Goal: Task Accomplishment & Management: Use online tool/utility

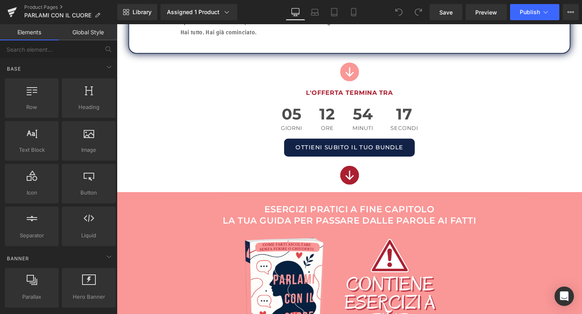
scroll to position [683, 0]
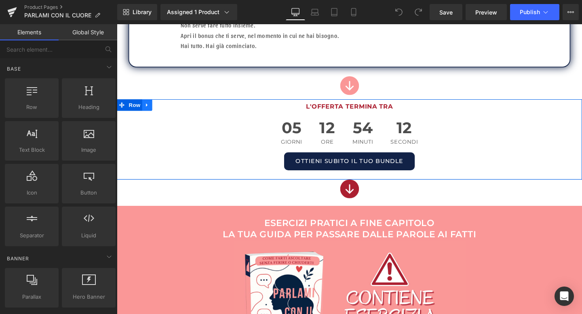
click at [150, 109] on icon at bounding box center [149, 109] width 6 height 6
click at [158, 109] on icon at bounding box center [159, 109] width 6 height 6
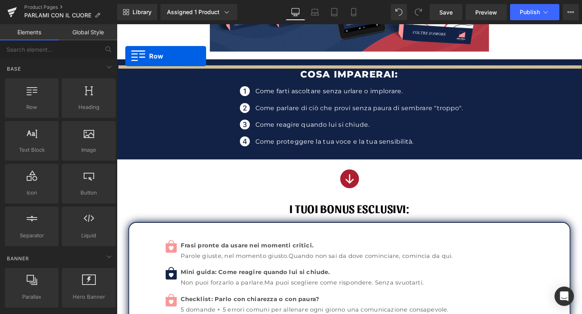
scroll to position [255, 0]
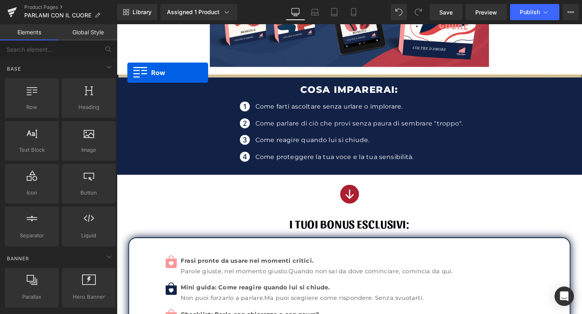
drag, startPoint x: 123, startPoint y: 195, endPoint x: 128, endPoint y: 75, distance: 120.1
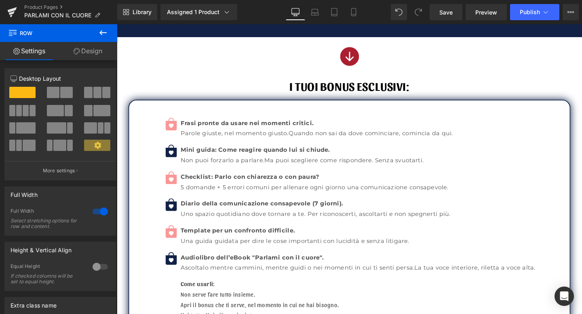
scroll to position [409, 0]
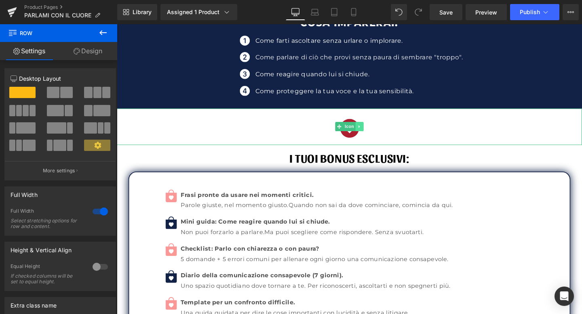
click at [372, 129] on link at bounding box center [372, 132] width 8 height 10
click at [369, 133] on icon at bounding box center [367, 132] width 4 height 4
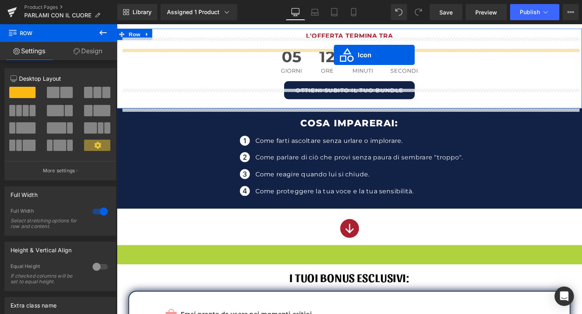
scroll to position [280, 0]
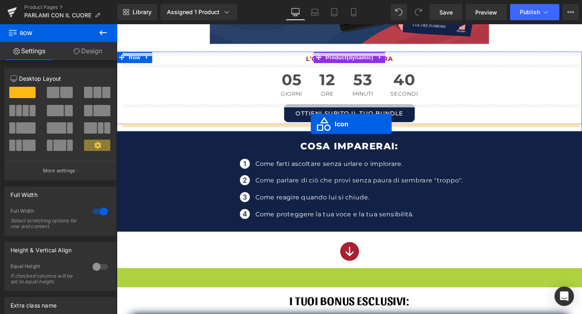
drag, startPoint x: 347, startPoint y: 169, endPoint x: 321, endPoint y: 129, distance: 47.5
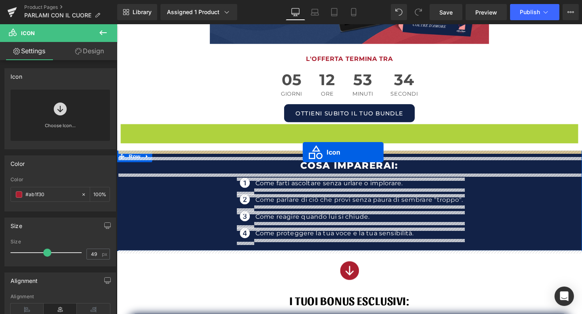
drag, startPoint x: 349, startPoint y: 145, endPoint x: 312, endPoint y: 159, distance: 39.0
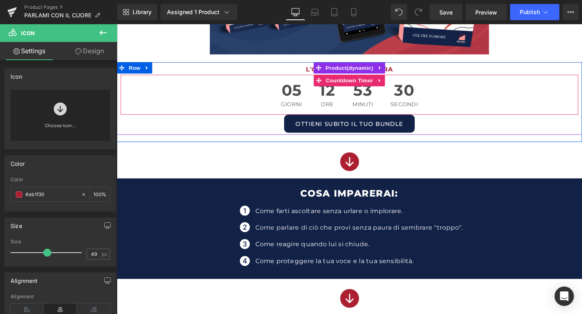
scroll to position [266, 0]
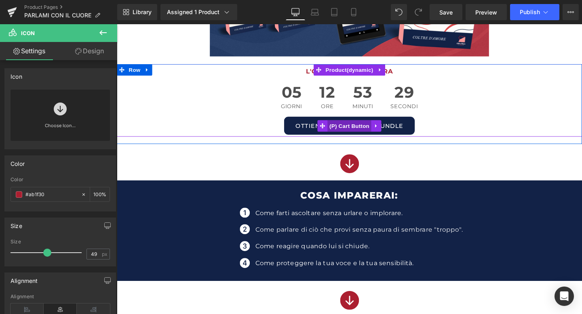
click at [366, 131] on span "(P) Cart Button" at bounding box center [361, 131] width 46 height 12
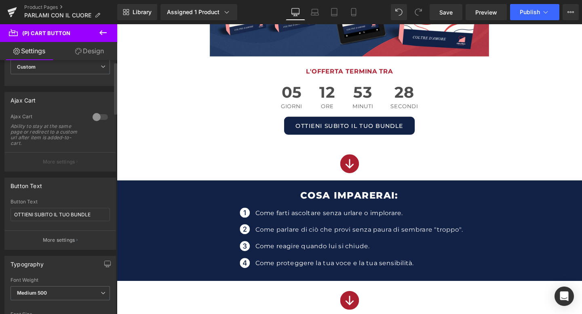
scroll to position [40, 0]
drag, startPoint x: 95, startPoint y: 210, endPoint x: 100, endPoint y: 212, distance: 4.9
click at [100, 212] on input "OTTIENI SUBITO IL TUO BUNDLE" at bounding box center [60, 213] width 99 height 13
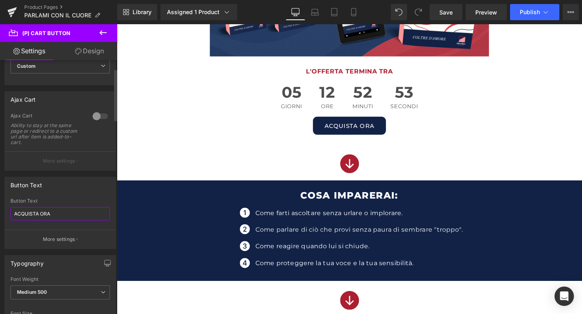
drag, startPoint x: 65, startPoint y: 218, endPoint x: 11, endPoint y: 214, distance: 55.0
click at [11, 214] on input "ACQUISTA ORA" at bounding box center [60, 213] width 99 height 13
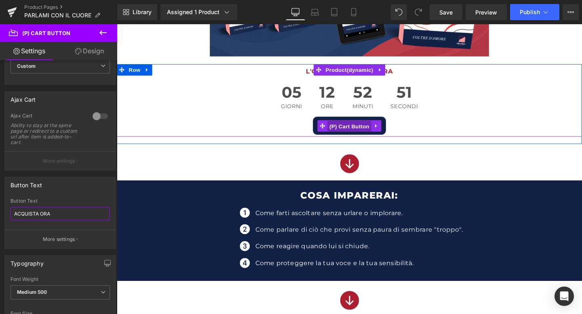
click at [364, 128] on span "(P) Cart Button" at bounding box center [361, 132] width 46 height 12
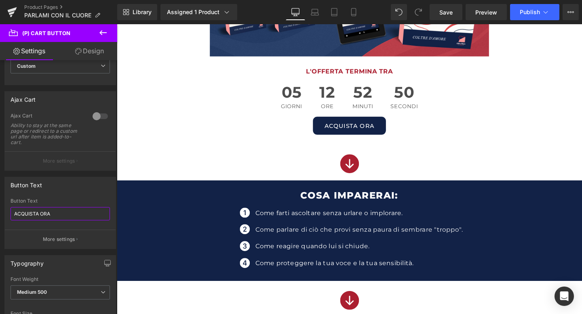
type input "ACQUISTA ORA"
click at [98, 55] on link "Design" at bounding box center [89, 51] width 59 height 18
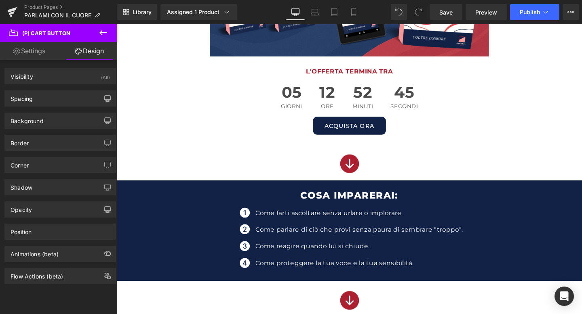
click at [41, 57] on link "Settings" at bounding box center [29, 51] width 59 height 18
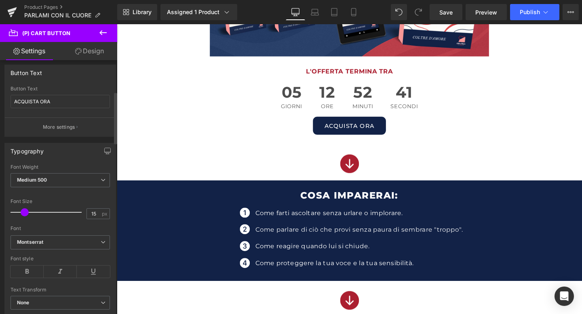
scroll to position [154, 0]
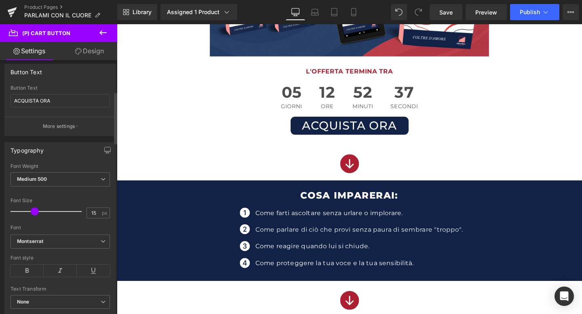
drag, startPoint x: 24, startPoint y: 212, endPoint x: 33, endPoint y: 212, distance: 9.3
click at [33, 212] on span at bounding box center [35, 212] width 8 height 8
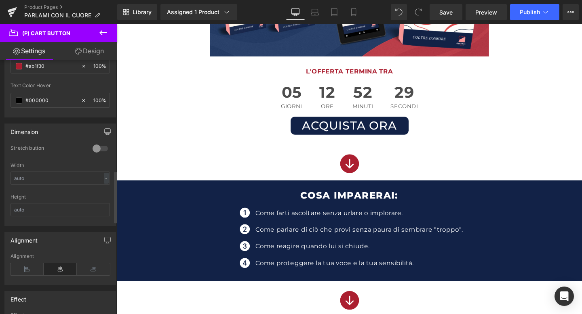
scroll to position [541, 0]
click at [100, 147] on div at bounding box center [99, 147] width 19 height 13
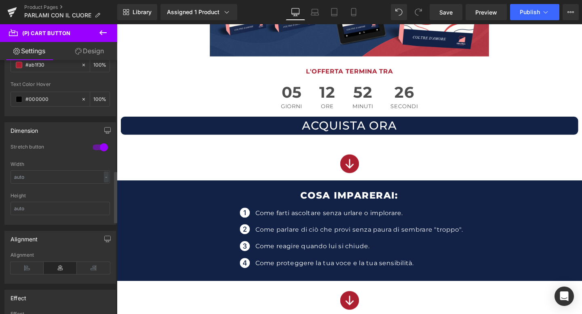
click at [100, 147] on div at bounding box center [99, 147] width 19 height 13
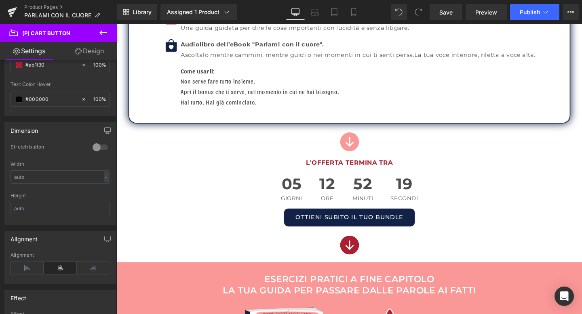
scroll to position [749, 0]
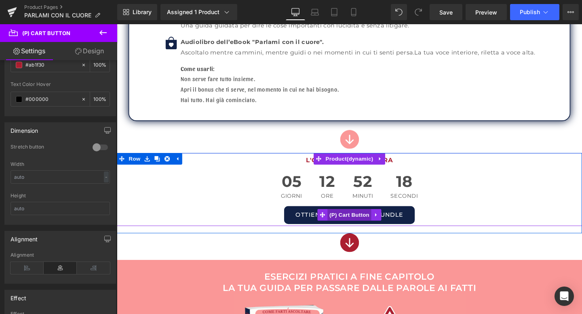
click at [372, 222] on span "(P) Cart Button" at bounding box center [361, 225] width 46 height 12
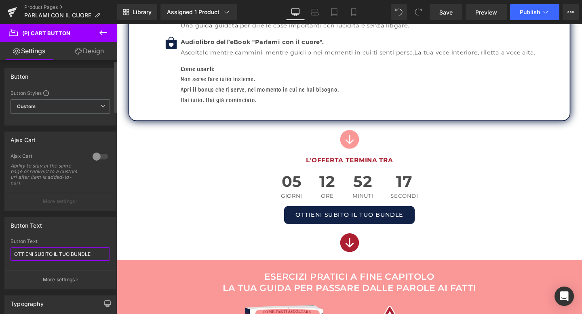
click at [56, 253] on input "OTTIENI SUBITO IL TUO BUNDLE" at bounding box center [60, 254] width 99 height 13
paste input "ACQUISTA ORA"
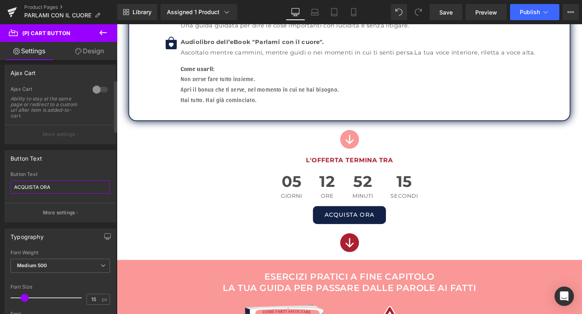
scroll to position [137, 0]
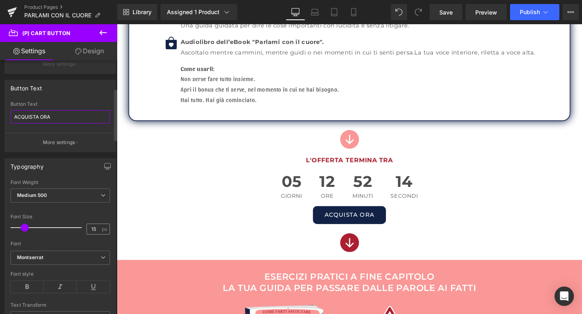
type input "ACQUISTA ORA"
click at [93, 230] on input "15" at bounding box center [94, 229] width 14 height 10
click at [91, 229] on input "15" at bounding box center [94, 229] width 14 height 10
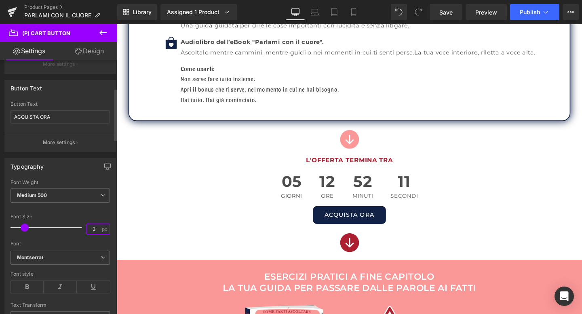
type input "30"
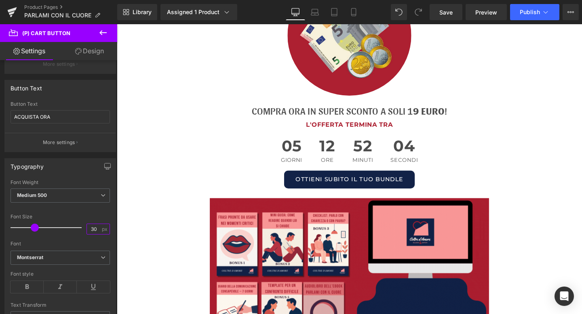
scroll to position [4090, 0]
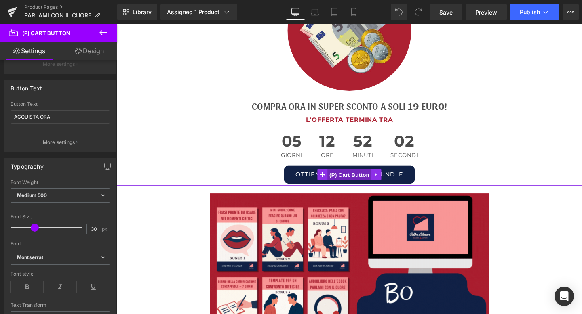
click at [355, 177] on span "(P) Cart Button" at bounding box center [361, 183] width 46 height 12
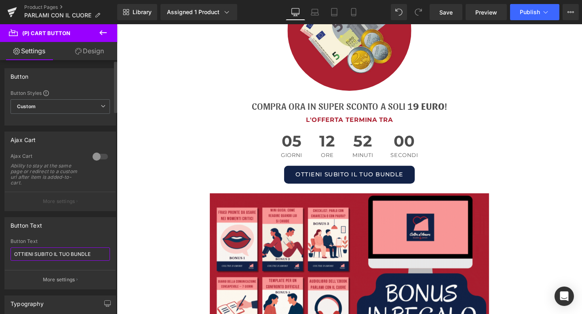
drag, startPoint x: 92, startPoint y: 253, endPoint x: 17, endPoint y: 247, distance: 75.4
click at [17, 247] on div "Button Text OTTIENI SUBITO IL TUO BUNDLE" at bounding box center [60, 255] width 99 height 32
paste input "ACQUISTA ORA"
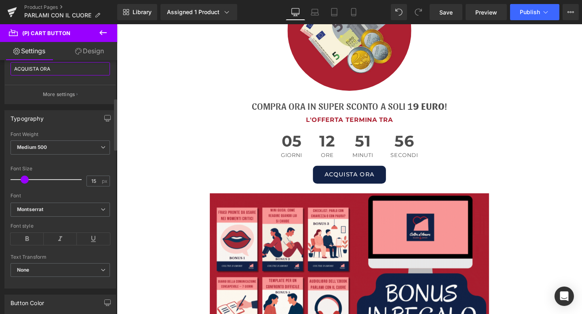
scroll to position [187, 0]
type input "ACQUISTA ORA"
click at [90, 177] on input "15" at bounding box center [94, 180] width 14 height 10
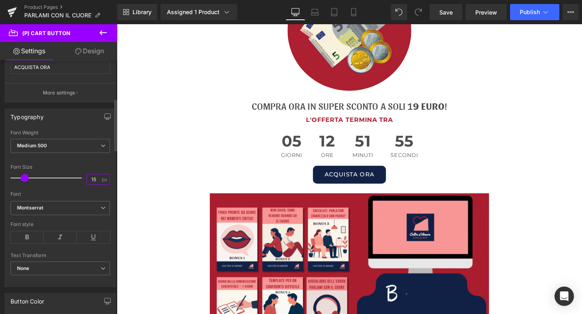
click at [90, 177] on input "15" at bounding box center [94, 180] width 14 height 10
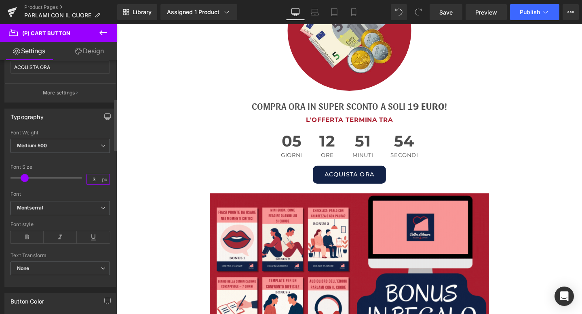
type input "30"
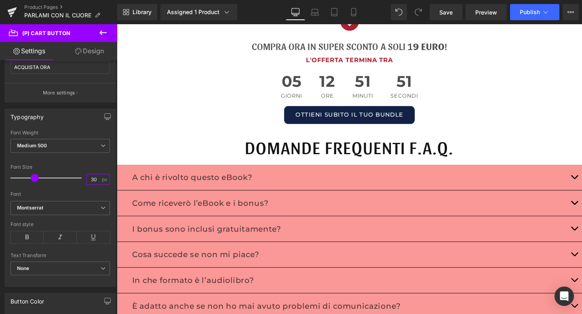
scroll to position [4658, 0]
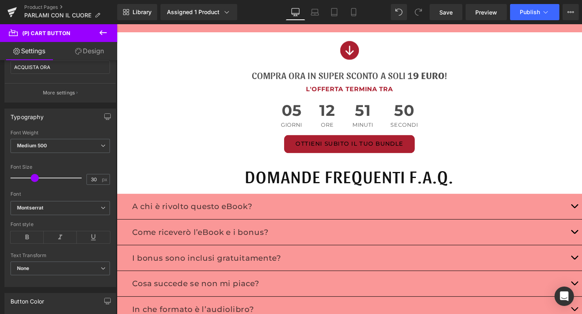
click at [352, 144] on div "OTTIENI SUBITO IL TUO BUNDLE (P) Cart Button" at bounding box center [361, 150] width 481 height 19
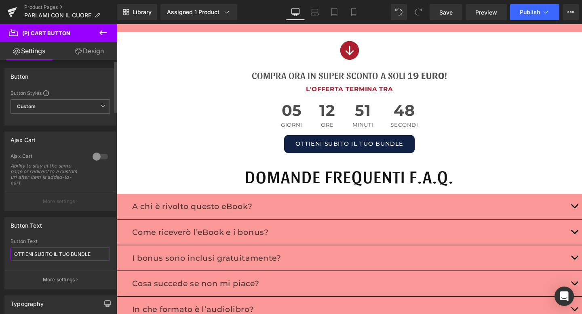
drag, startPoint x: 98, startPoint y: 256, endPoint x: 0, endPoint y: 257, distance: 97.8
click at [0, 257] on div "Button Text OTTIENI SUBITO IL TUO BUNDLE Button Text OTTIENI SUBITO IL TUO BUND…" at bounding box center [60, 250] width 121 height 78
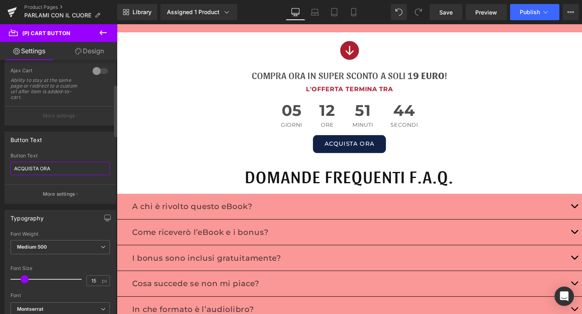
scroll to position [141, 0]
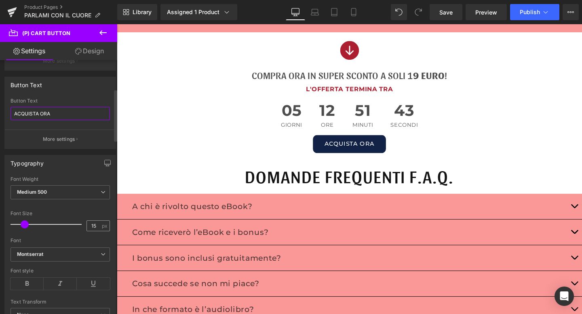
type input "ACQUISTA ORA"
click at [92, 225] on input "15" at bounding box center [94, 226] width 14 height 10
type input "1"
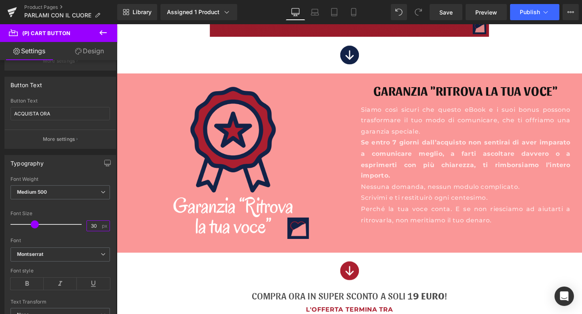
scroll to position [4279, 0]
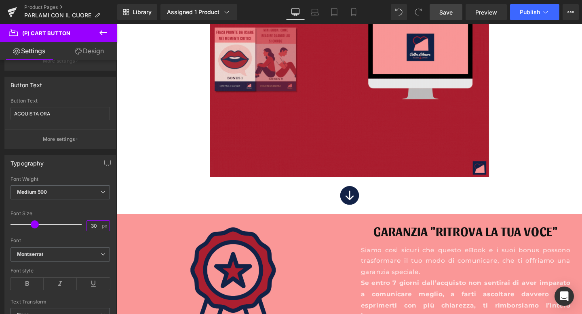
type input "30"
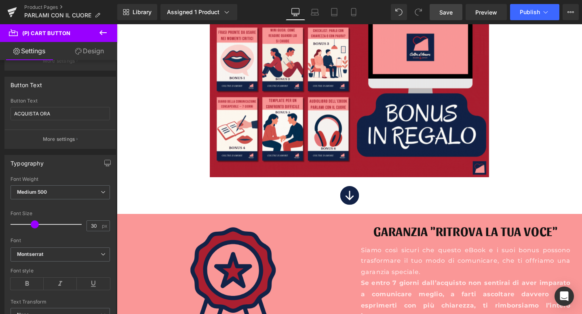
click at [445, 8] on span "Save" at bounding box center [445, 12] width 13 height 8
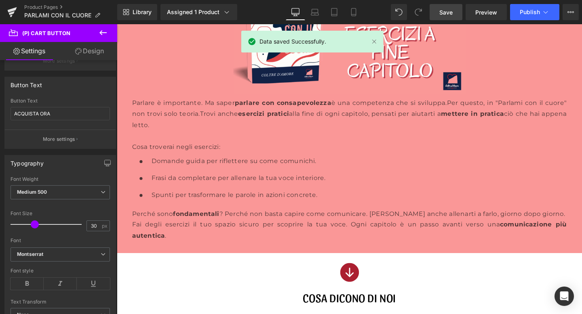
scroll to position [1066, 0]
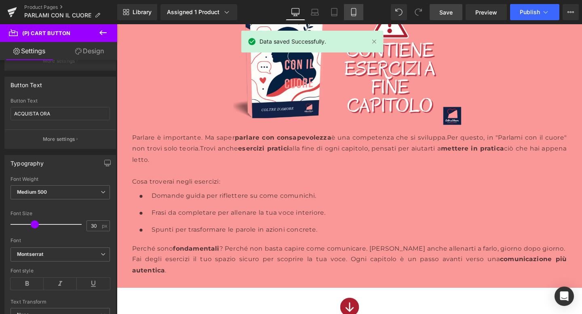
click at [351, 18] on link "Mobile" at bounding box center [353, 12] width 19 height 16
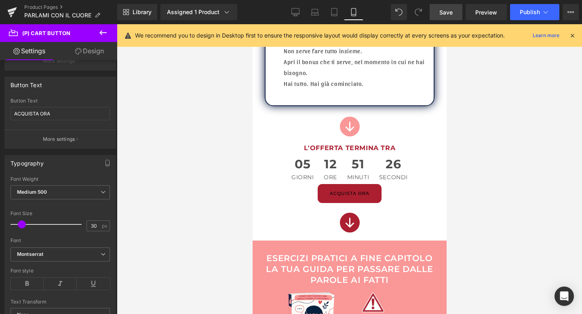
scroll to position [795, 0]
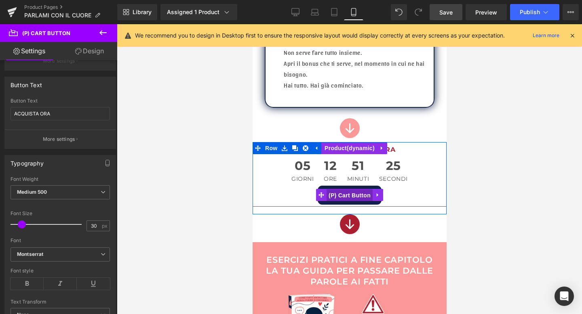
click at [345, 195] on span "(P) Cart Button" at bounding box center [349, 195] width 46 height 12
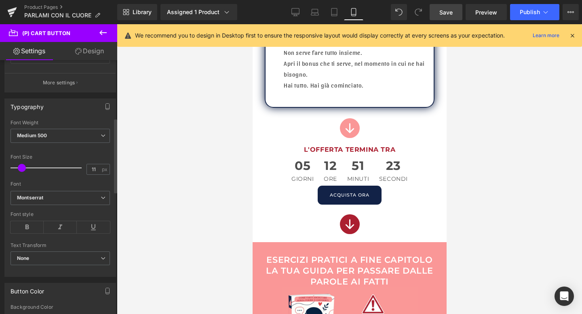
scroll to position [200, 0]
click at [91, 165] on input "11" at bounding box center [94, 166] width 14 height 10
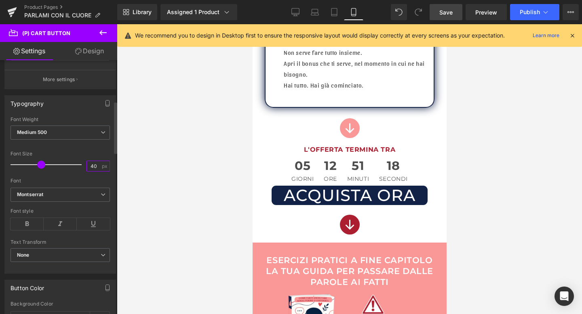
type input "4"
type input "30"
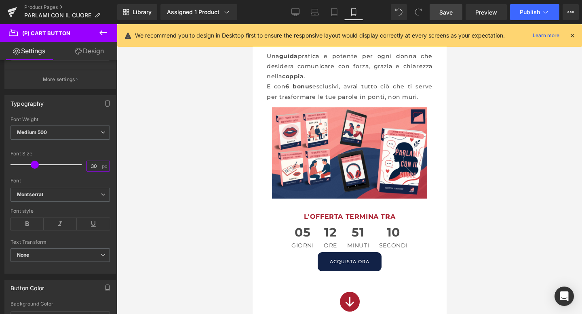
scroll to position [40, 0]
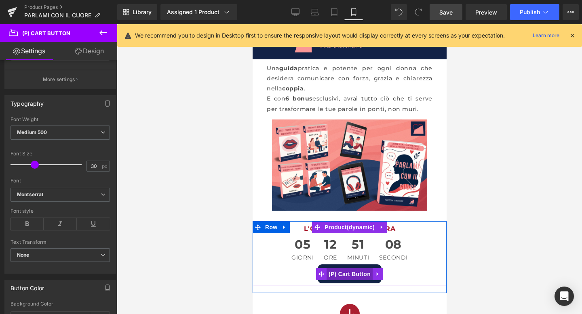
click at [347, 272] on span "(P) Cart Button" at bounding box center [349, 274] width 46 height 12
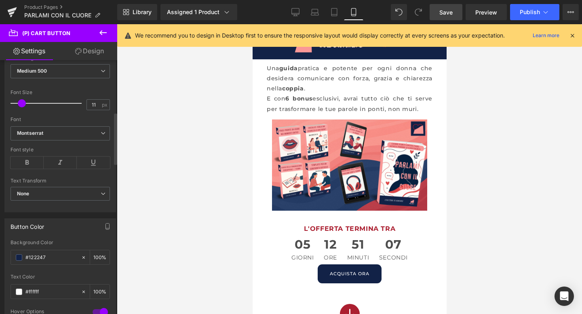
scroll to position [254, 0]
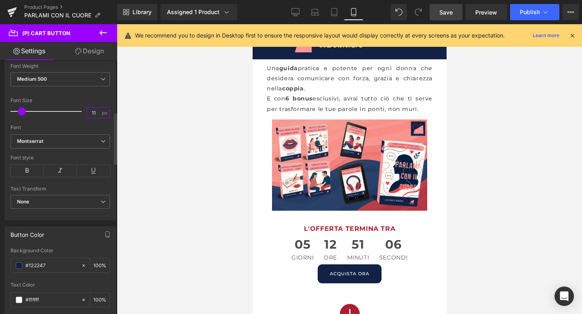
click at [91, 109] on input "11" at bounding box center [94, 113] width 14 height 10
type input "30"
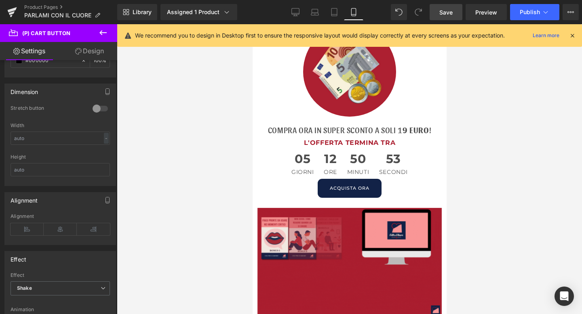
scroll to position [3894, 0]
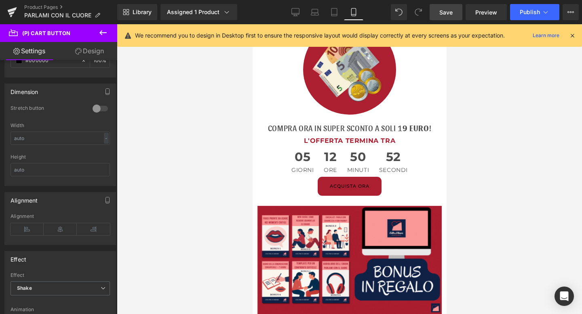
click at [348, 191] on div "ACQUISTA ORA (P) Cart Button" at bounding box center [349, 186] width 186 height 19
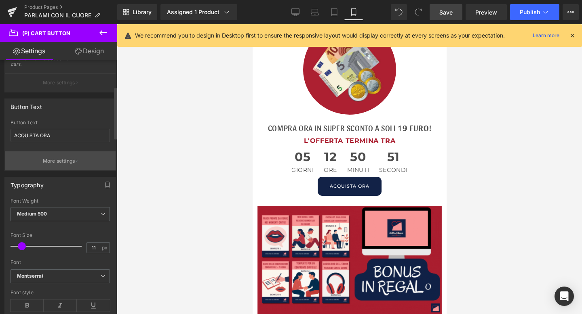
scroll to position [199, 0]
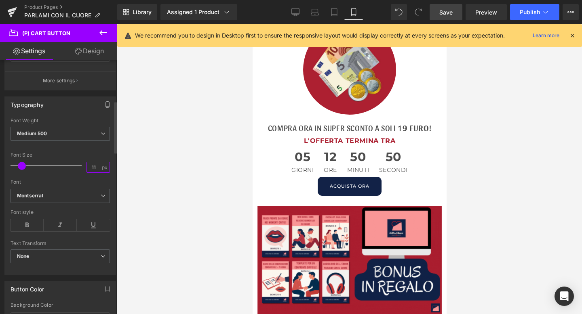
click at [92, 168] on input "11" at bounding box center [94, 167] width 14 height 10
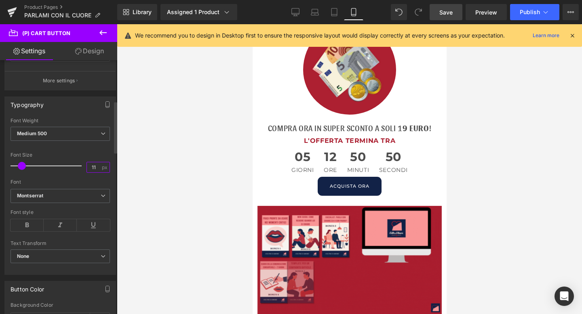
click at [92, 168] on input "11" at bounding box center [94, 167] width 14 height 10
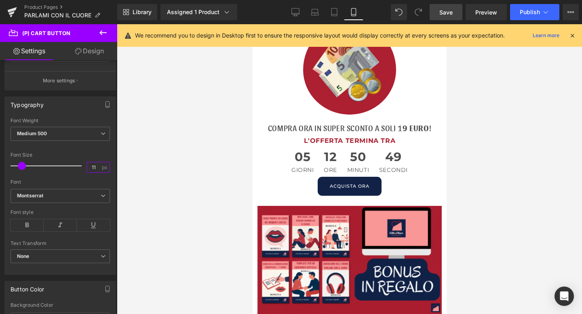
type input "1"
type input "30"
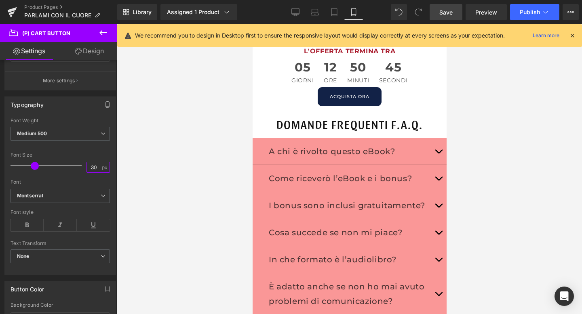
scroll to position [4468, 0]
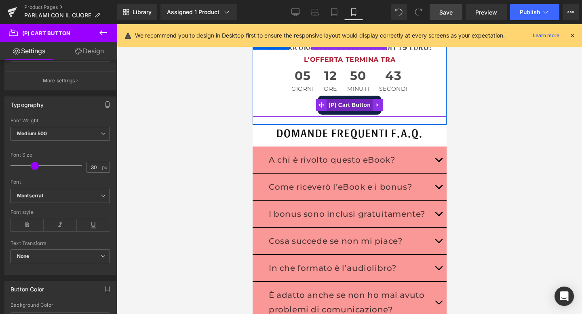
click at [348, 106] on span "(P) Cart Button" at bounding box center [349, 105] width 46 height 12
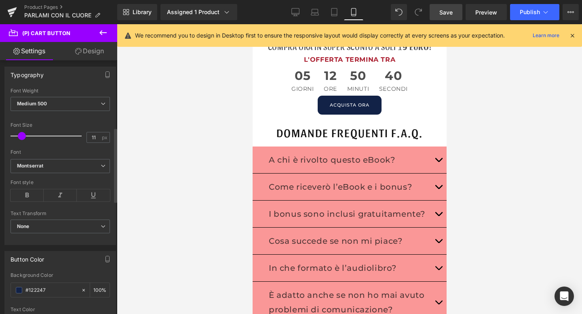
scroll to position [225, 0]
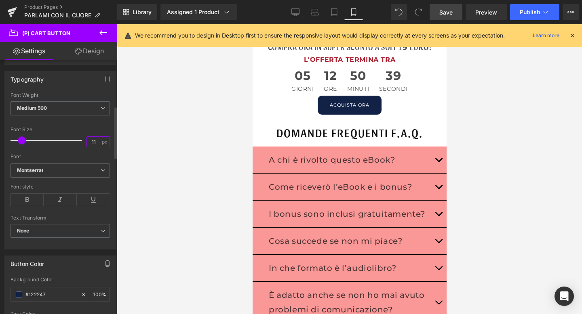
drag, startPoint x: 94, startPoint y: 144, endPoint x: 88, endPoint y: 144, distance: 6.1
click at [88, 144] on input "11" at bounding box center [94, 142] width 14 height 10
type input "1"
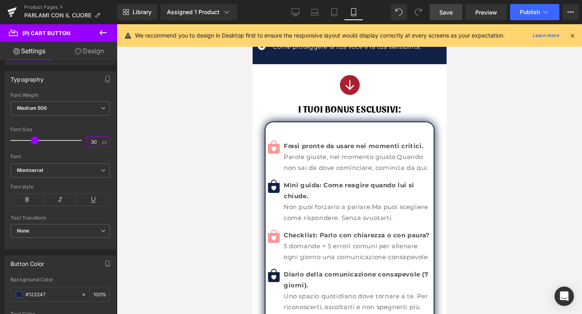
scroll to position [336, 0]
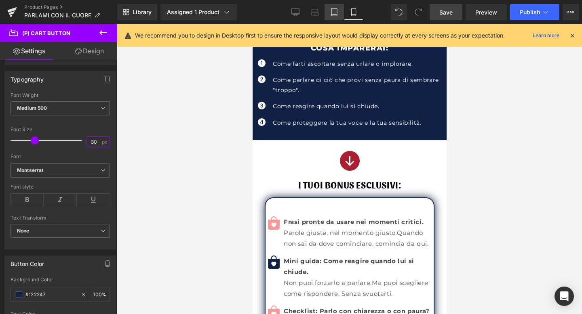
type input "30"
click at [535, 14] on span "Publish" at bounding box center [529, 12] width 20 height 6
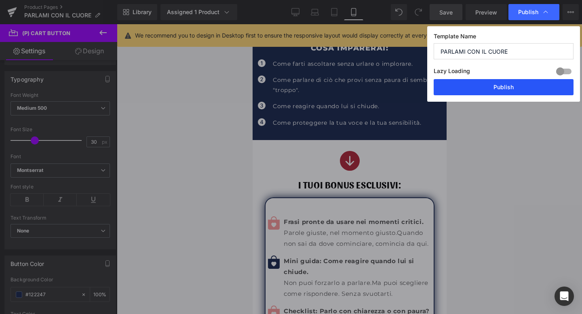
click at [510, 82] on button "Publish" at bounding box center [503, 87] width 140 height 16
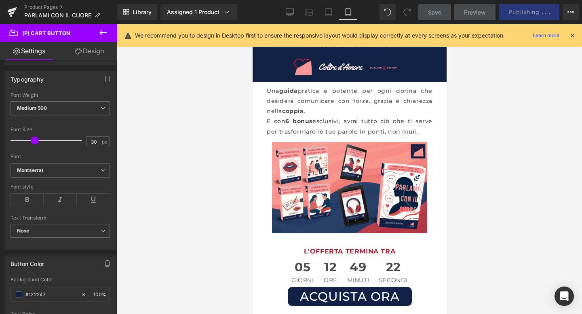
scroll to position [0, 0]
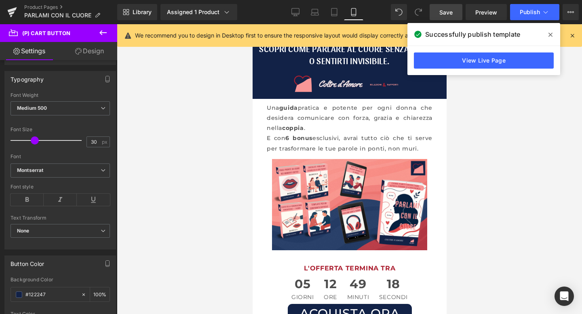
click at [552, 32] on icon at bounding box center [550, 35] width 4 height 6
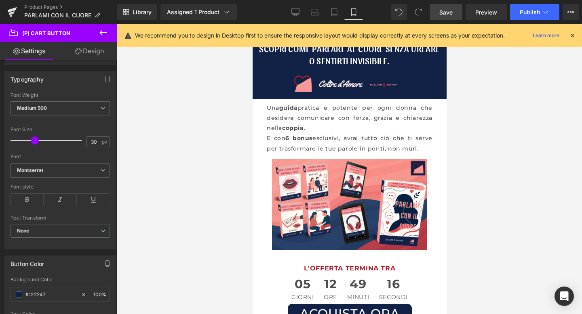
click at [574, 34] on icon at bounding box center [571, 35] width 7 height 7
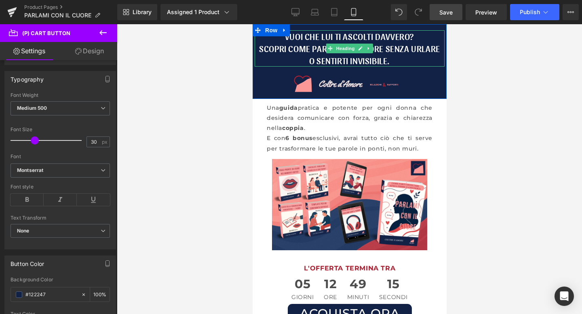
click at [296, 40] on h1 "Vuoi che lui ti ascolti davvero?" at bounding box center [349, 36] width 190 height 12
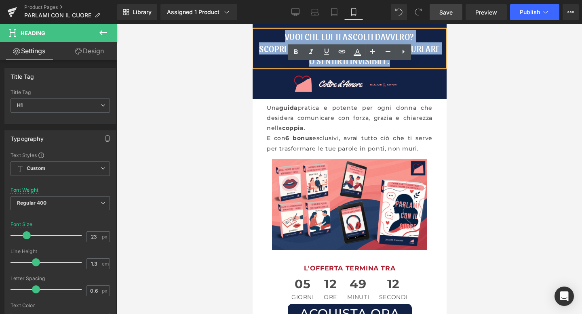
drag, startPoint x: 283, startPoint y: 37, endPoint x: 406, endPoint y: 63, distance: 125.6
click at [406, 63] on div "Vuoi che lui ti ascolti davvero? Scopri come parlare al cuore senza urlare o se…" at bounding box center [349, 48] width 190 height 36
copy div "Vuoi che lui ti ascolti davvero? Scopri come parlare al cuore senza urlare o se…"
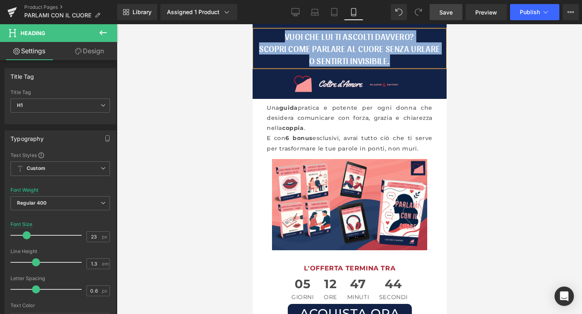
paste div
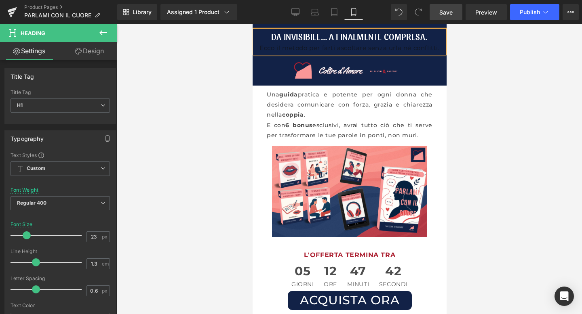
click at [362, 49] on div "Ecco il metodo per farti ascoltare senza urla né conflitti." at bounding box center [349, 47] width 190 height 11
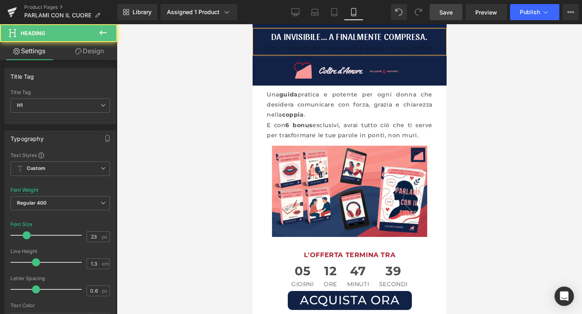
click at [355, 48] on div "Ecco il metodo per farti ascolte senza urla né conflitti." at bounding box center [349, 47] width 190 height 11
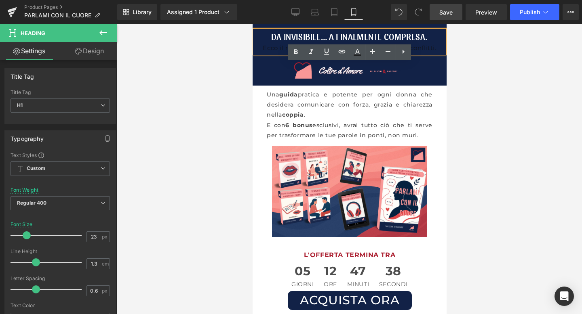
click at [481, 61] on div at bounding box center [349, 169] width 465 height 290
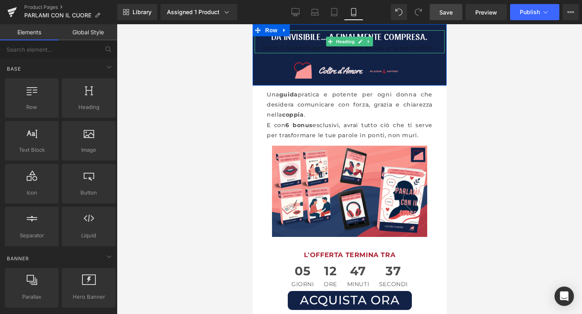
click at [356, 50] on div "Ecco il metodo per farti ascolte senza urla né conflitti." at bounding box center [349, 47] width 190 height 11
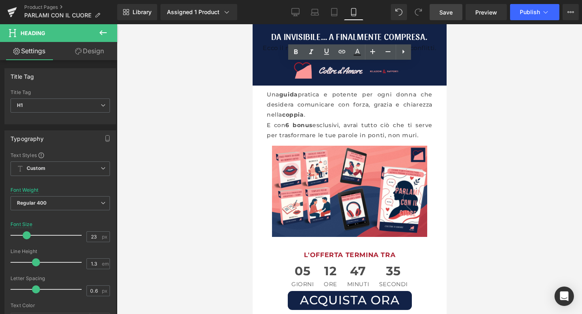
click at [485, 72] on div at bounding box center [349, 169] width 465 height 290
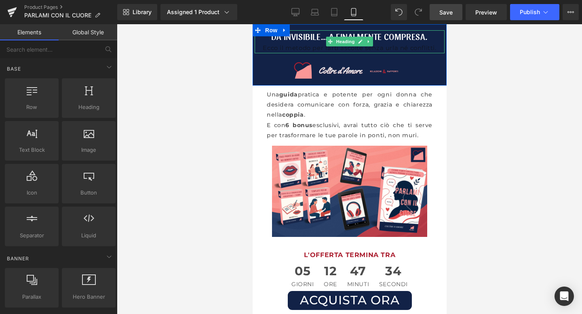
click at [307, 42] on div "Ecco il metodo per farti ascolte senza urla né conflitti." at bounding box center [349, 47] width 190 height 11
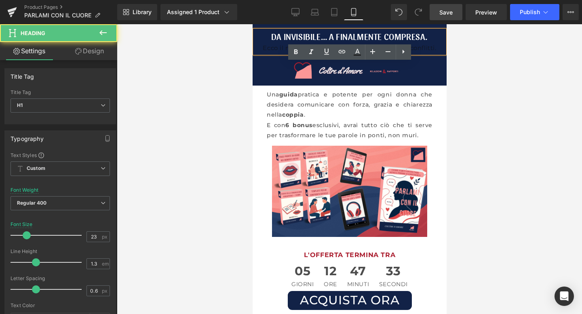
click at [321, 36] on h1 "Da invisibile… a finalmente compresa." at bounding box center [349, 36] width 190 height 12
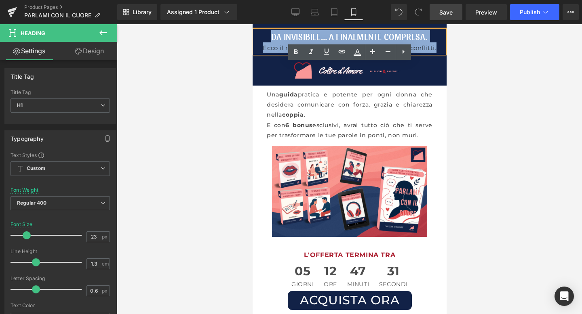
drag, startPoint x: 270, startPoint y: 36, endPoint x: 446, endPoint y: 47, distance: 176.1
click at [446, 47] on html "Da invisibile… a finalmente compresa. Ecco il metodo per farti ascolte senza ur…" at bounding box center [349, 169] width 194 height 290
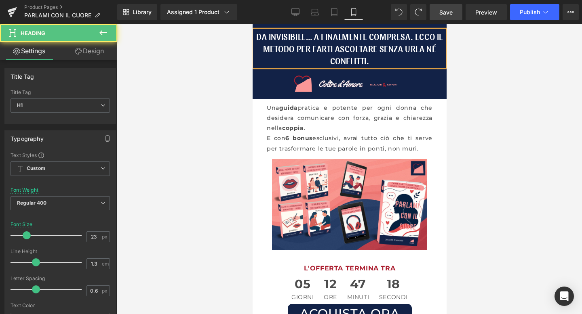
click at [416, 38] on h1 "Da invisibile… a finalmente compresa. Ecco il metodo per farti ascoltare senza …" at bounding box center [349, 48] width 190 height 36
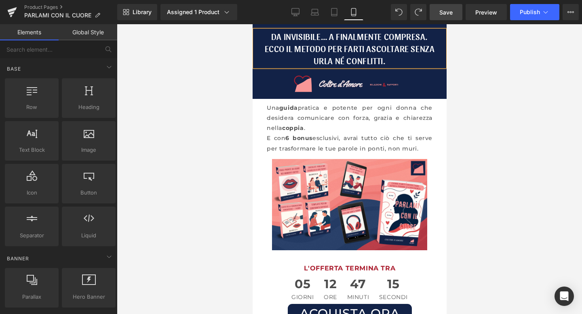
click at [530, 120] on div at bounding box center [349, 169] width 465 height 290
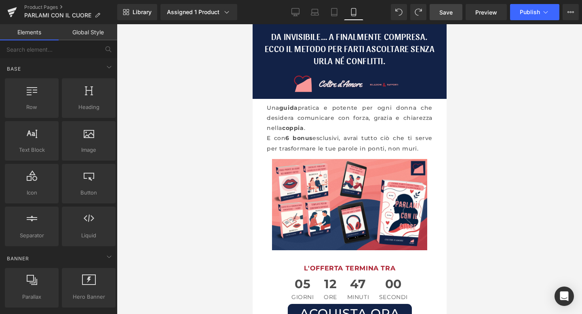
click at [452, 13] on span "Save" at bounding box center [445, 12] width 13 height 8
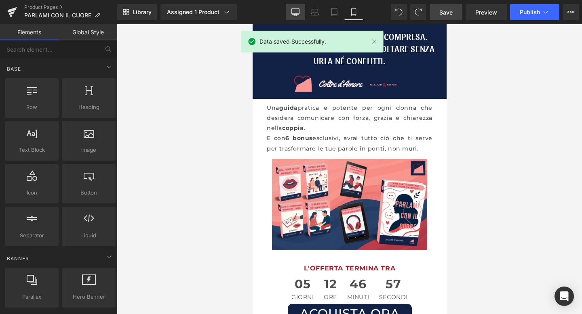
click at [296, 16] on icon at bounding box center [295, 16] width 4 height 0
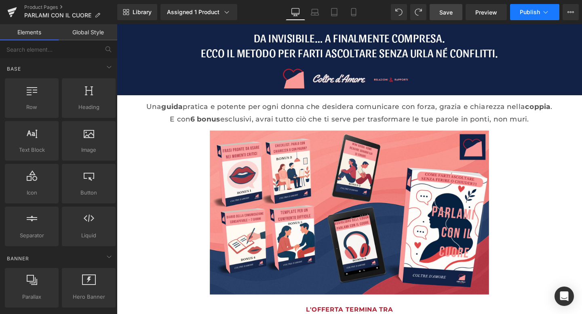
click at [531, 14] on span "Publish" at bounding box center [529, 12] width 20 height 6
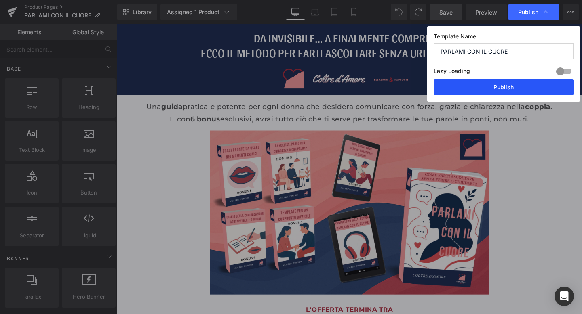
click at [496, 84] on button "Publish" at bounding box center [503, 87] width 140 height 16
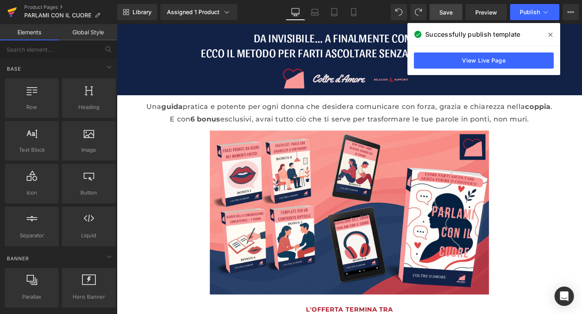
click at [15, 10] on icon at bounding box center [12, 9] width 9 height 5
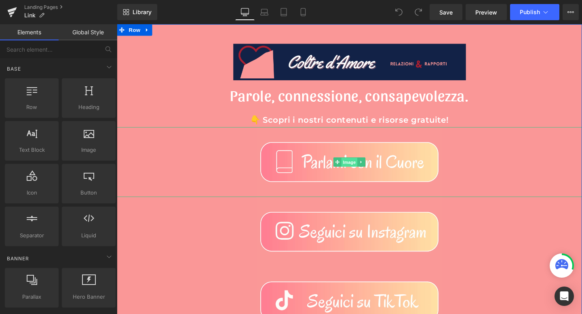
click at [358, 166] on span "Image" at bounding box center [361, 170] width 17 height 10
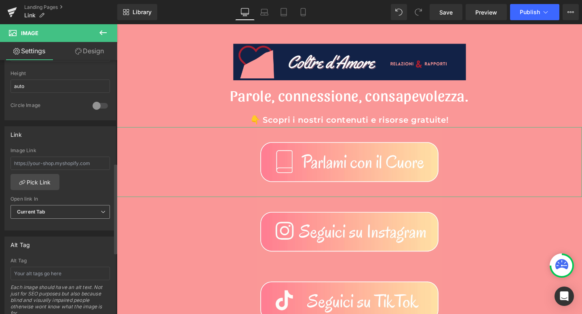
scroll to position [289, 0]
click at [53, 165] on input "text" at bounding box center [60, 162] width 99 height 13
paste input "[URL][DOMAIN_NAME]"
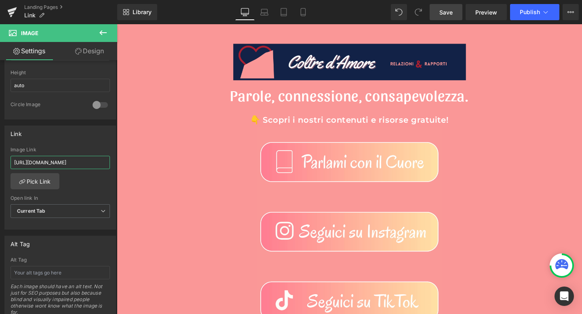
type input "[URL][DOMAIN_NAME]"
click at [450, 12] on span "Save" at bounding box center [445, 12] width 13 height 8
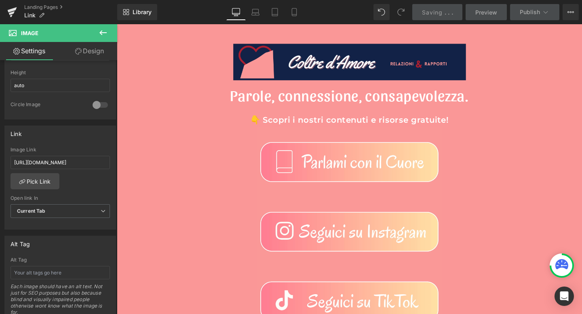
scroll to position [0, 0]
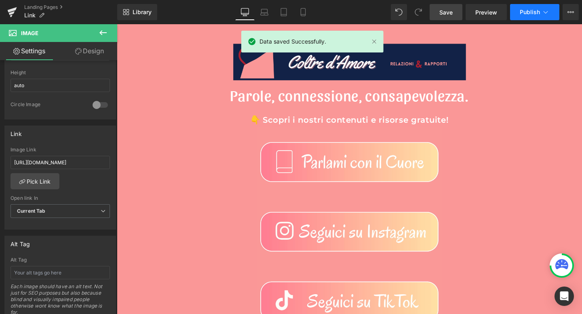
click at [543, 9] on icon at bounding box center [545, 12] width 8 height 8
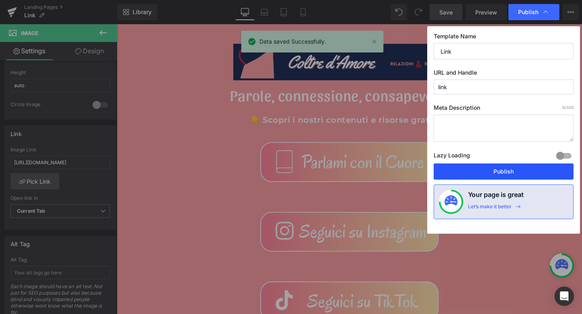
click at [477, 170] on button "Publish" at bounding box center [503, 172] width 140 height 16
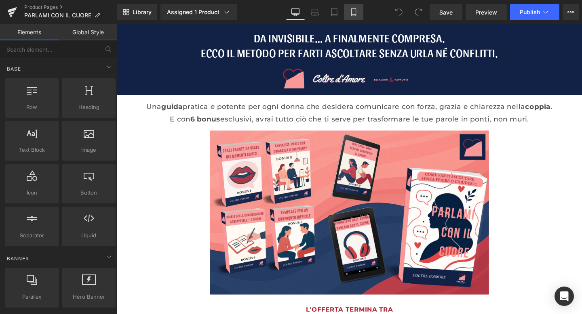
click at [360, 15] on link "Mobile" at bounding box center [353, 12] width 19 height 16
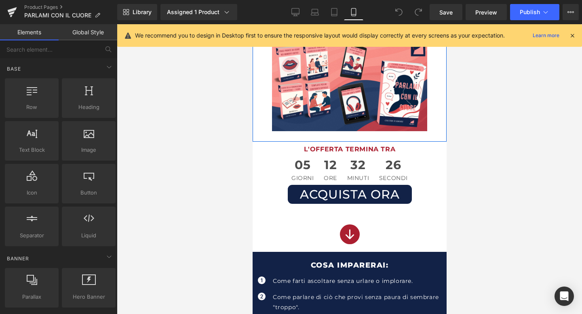
scroll to position [126, 0]
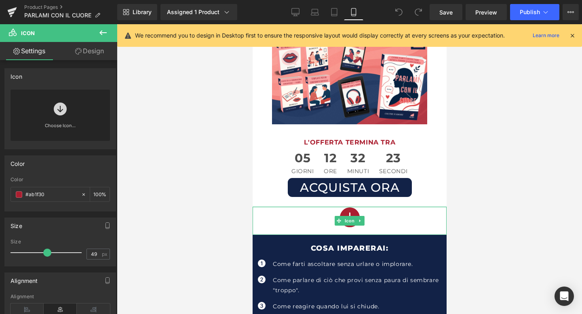
drag, startPoint x: 349, startPoint y: 207, endPoint x: 348, endPoint y: 197, distance: 10.2
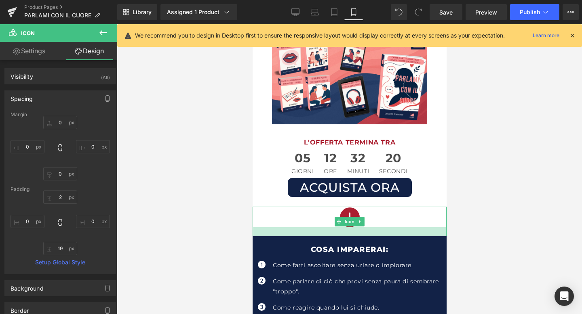
click at [359, 235] on div at bounding box center [349, 231] width 194 height 9
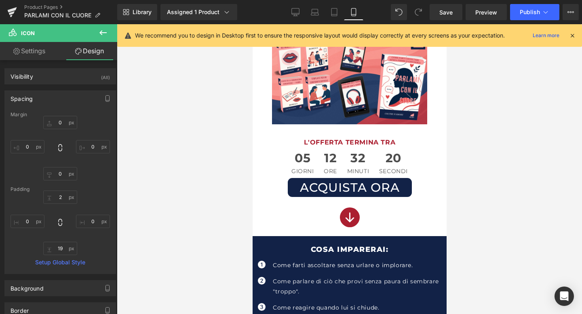
click at [527, 229] on div at bounding box center [349, 169] width 465 height 290
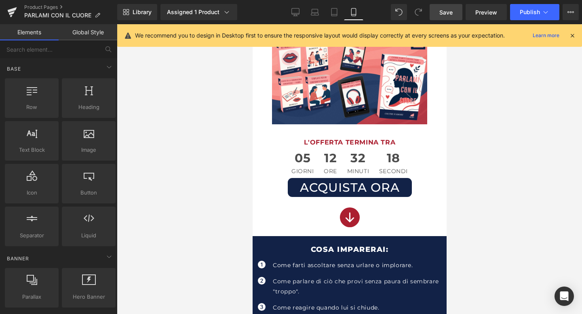
click at [455, 7] on link "Save" at bounding box center [445, 12] width 33 height 16
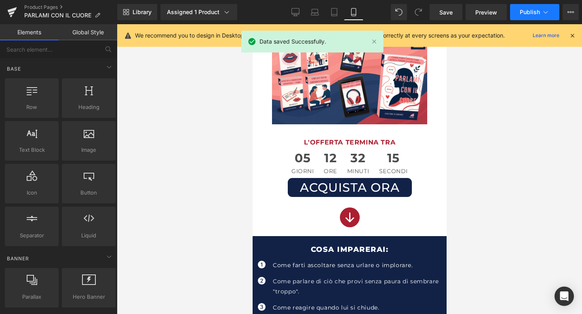
click at [544, 13] on icon at bounding box center [545, 12] width 8 height 8
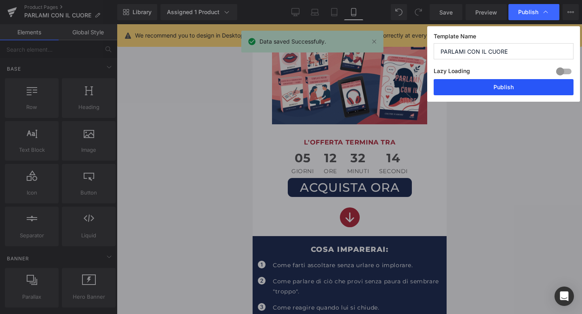
click at [496, 80] on button "Publish" at bounding box center [503, 87] width 140 height 16
